Goal: Find specific page/section: Find specific page/section

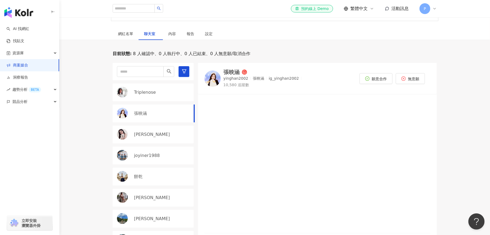
scroll to position [81, 0]
click at [150, 135] on p "[PERSON_NAME]" at bounding box center [152, 135] width 36 height 6
click at [244, 73] on div "[PERSON_NAME]" at bounding box center [248, 71] width 50 height 5
click at [128, 35] on div "網紅名單" at bounding box center [125, 34] width 15 height 6
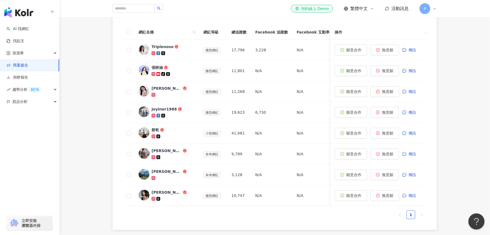
scroll to position [176, 0]
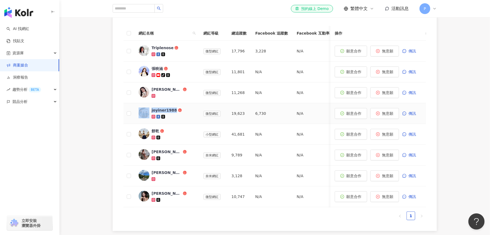
drag, startPoint x: 150, startPoint y: 110, endPoint x: 173, endPoint y: 112, distance: 23.0
click at [173, 112] on link "joyiner1988" at bounding box center [167, 114] width 56 height 12
copy link "joyiner1988"
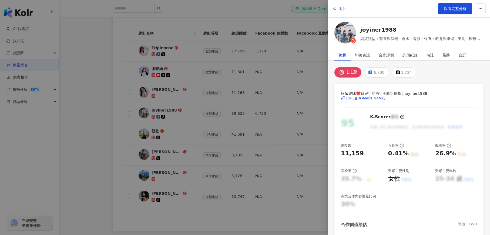
click at [276, 20] on div at bounding box center [245, 117] width 490 height 235
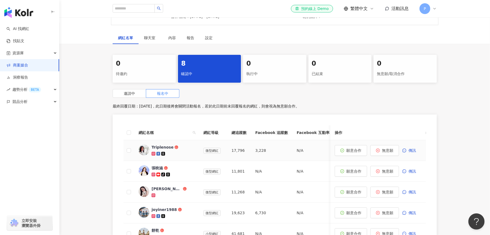
scroll to position [158, 0]
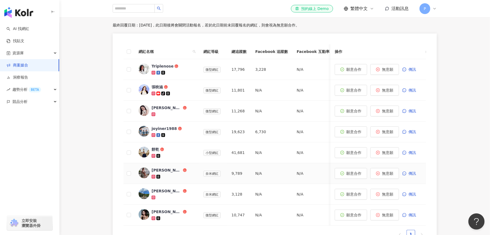
click at [153, 177] on icon at bounding box center [153, 177] width 2 height 2
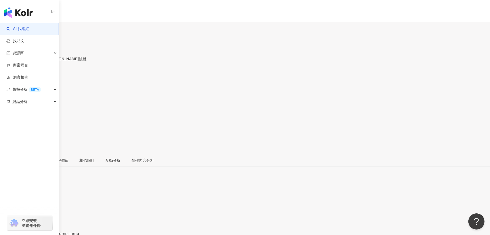
click at [48, 235] on div "[URL][DOMAIN_NAME]" at bounding box center [26, 238] width 42 height 4
